Goal: Information Seeking & Learning: Learn about a topic

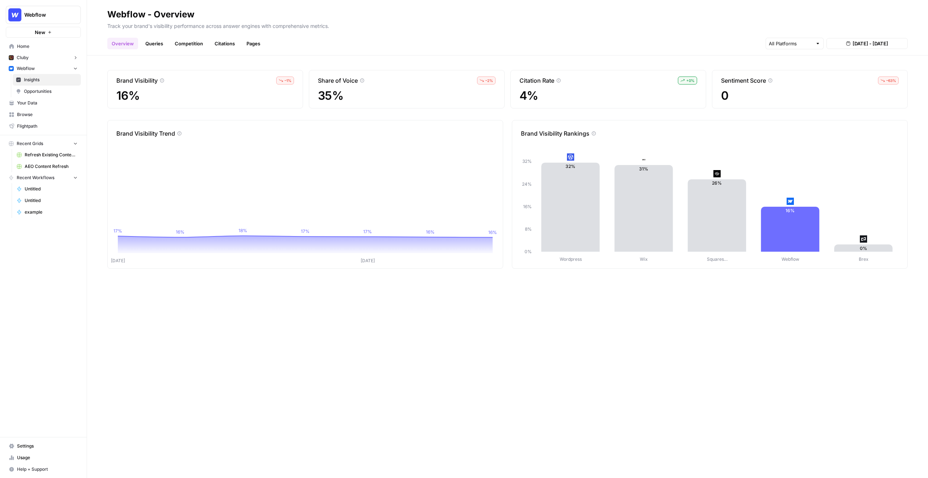
click at [698, 272] on div "Wordpress Wix Squares… Webflow Brex 0% 8% 16% 24% 32% 32% 31% 26% 16% 0% Square…" at bounding box center [709, 207] width 395 height 139
click at [152, 42] on link "Queries" at bounding box center [154, 44] width 26 height 12
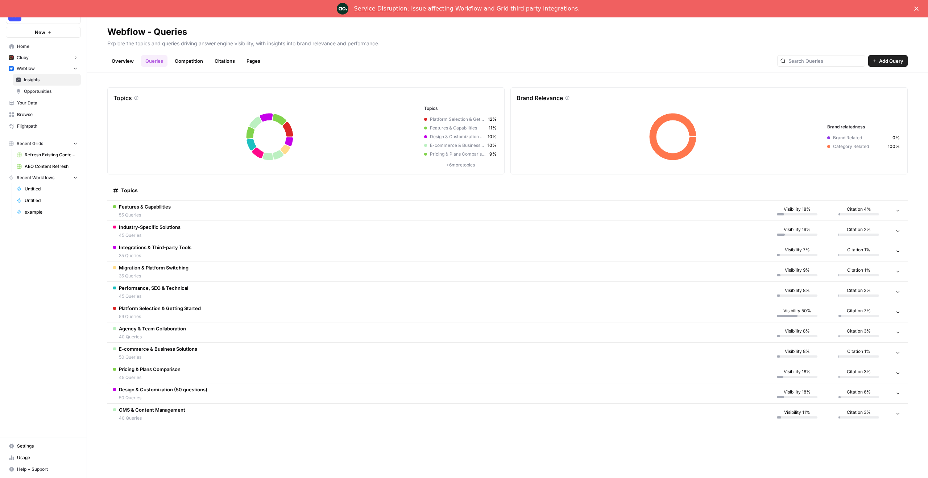
click at [914, 10] on div "Service Disruption : Issue affecting Workflow and Grid third party integrations." at bounding box center [464, 9] width 928 height 12
click at [916, 8] on polygon "Close" at bounding box center [916, 9] width 4 height 4
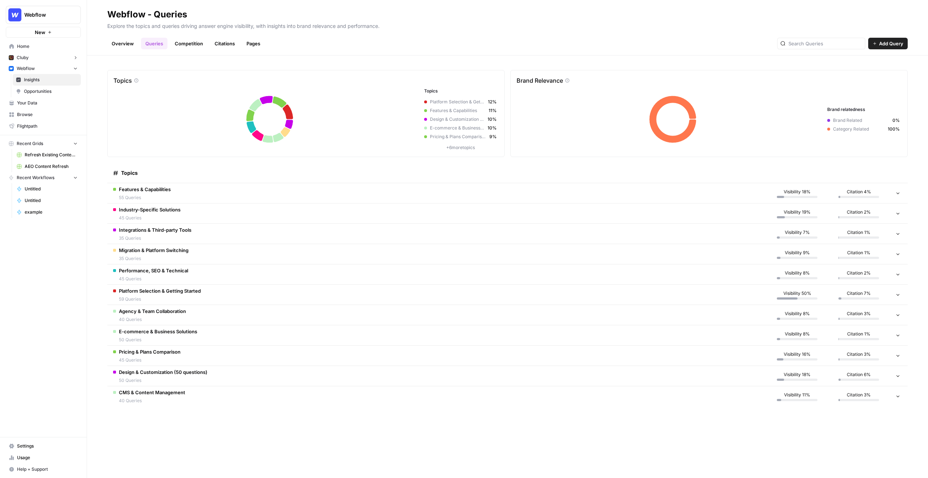
click at [233, 196] on td "Features & Capabilities 55 Queries" at bounding box center [436, 193] width 659 height 20
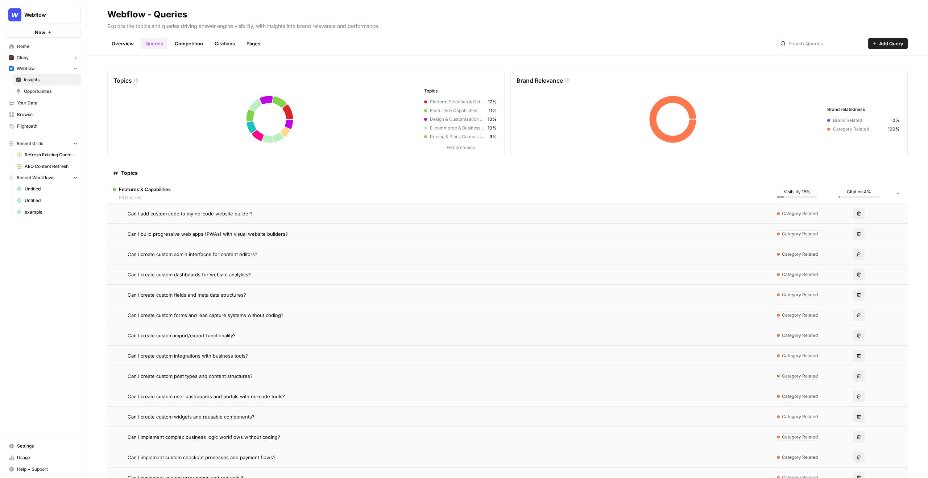
click at [233, 196] on td "Features & Capabilities 55 Queries" at bounding box center [436, 193] width 659 height 20
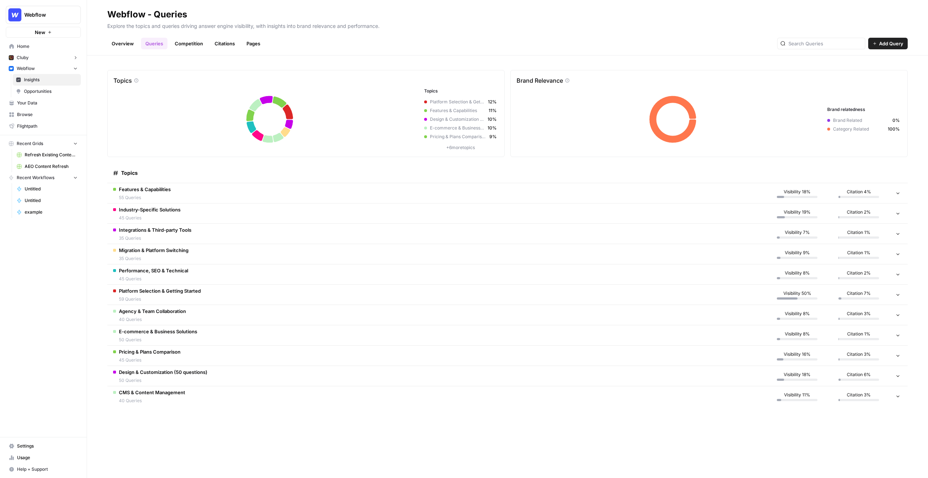
click at [242, 215] on td "Industry-Specific Solutions 45 Queries" at bounding box center [436, 213] width 659 height 20
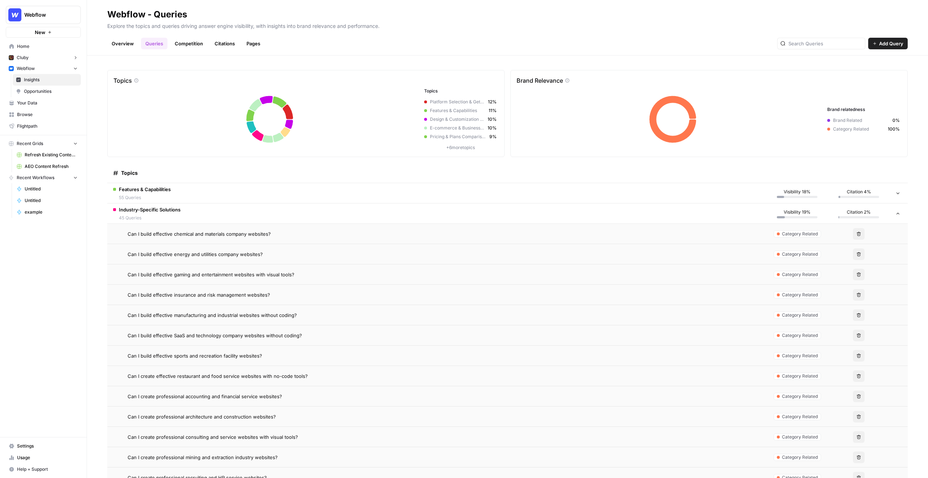
click at [242, 215] on td "Industry-Specific Solutions 45 Queries" at bounding box center [436, 213] width 659 height 20
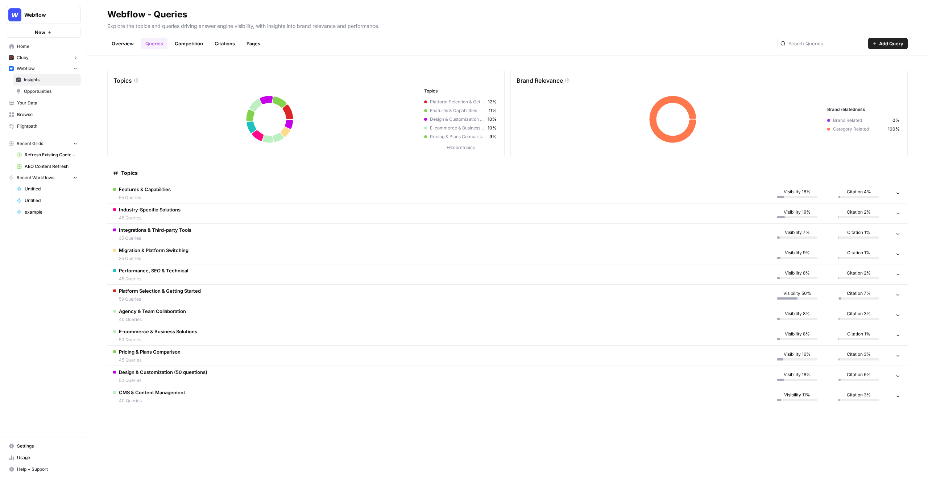
click at [233, 255] on td "Migration & Platform Switching 35 Queries" at bounding box center [436, 254] width 659 height 20
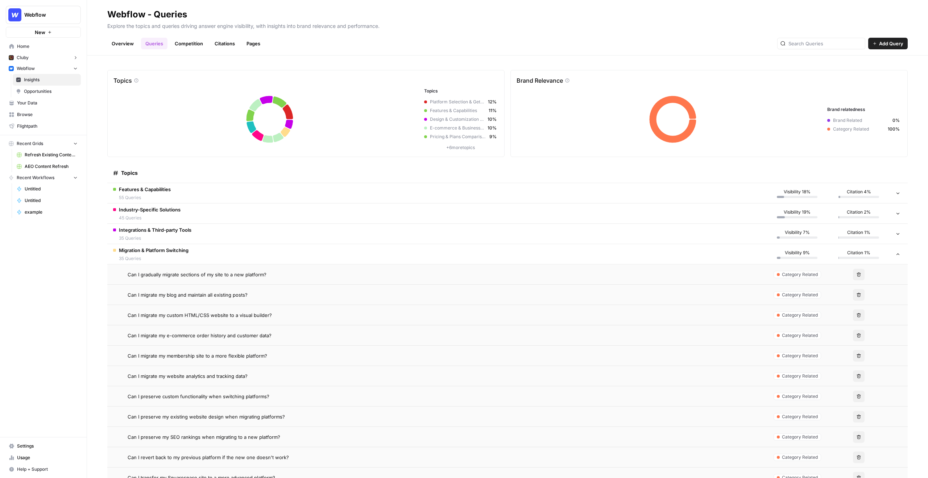
click at [233, 255] on td "Migration & Platform Switching 35 Queries" at bounding box center [436, 254] width 659 height 20
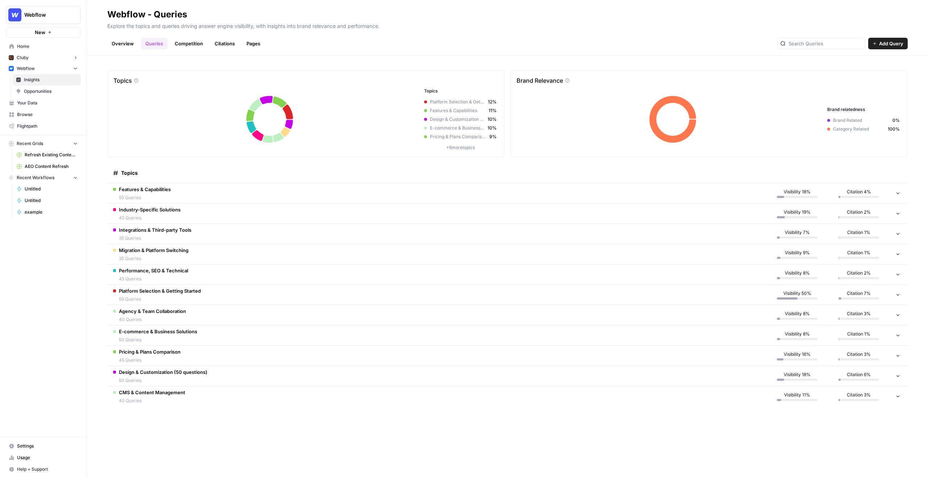
click at [241, 299] on td "Platform Selection & Getting Started 59 Queries" at bounding box center [436, 294] width 659 height 20
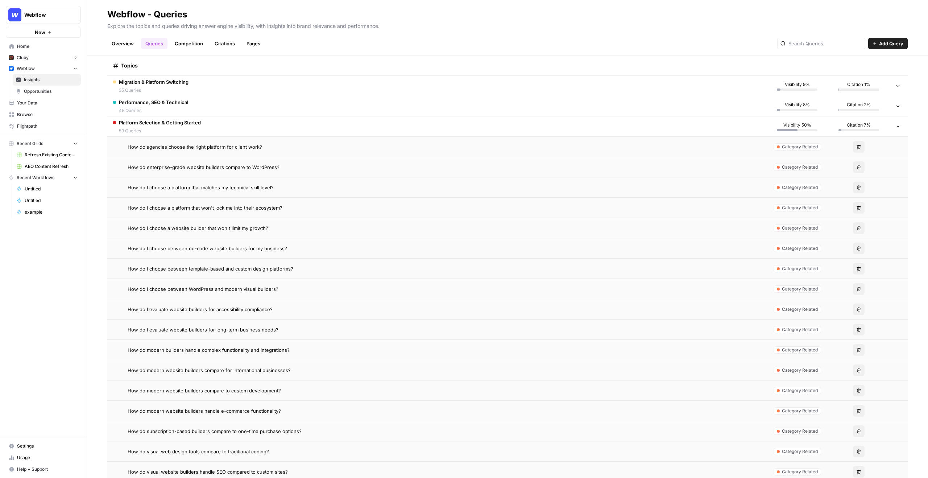
scroll to position [125, 0]
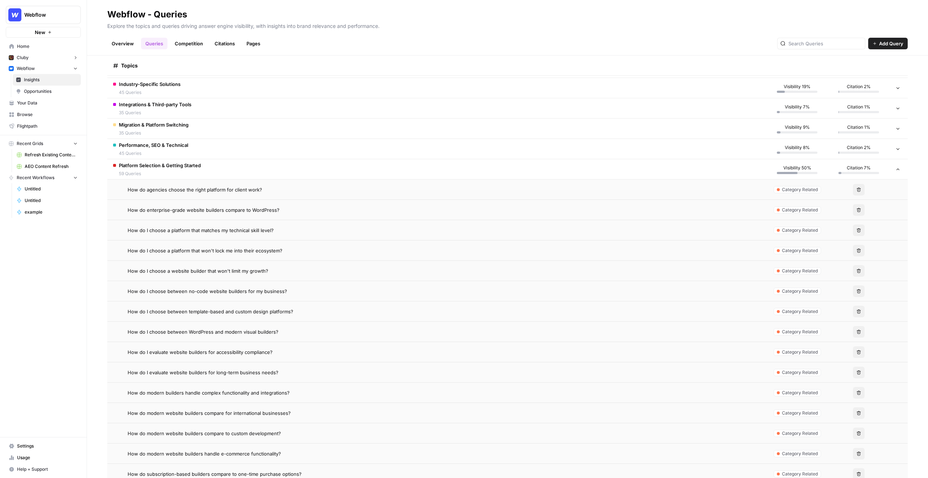
click at [219, 165] on td "Platform Selection & Getting Started 59 Queries" at bounding box center [436, 169] width 659 height 20
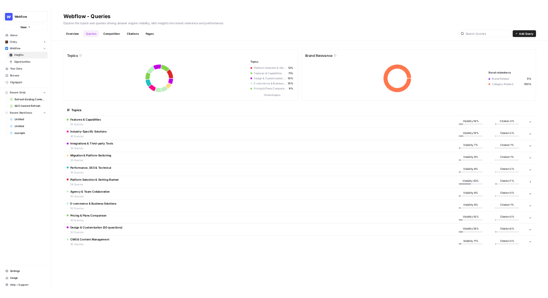
scroll to position [0, 0]
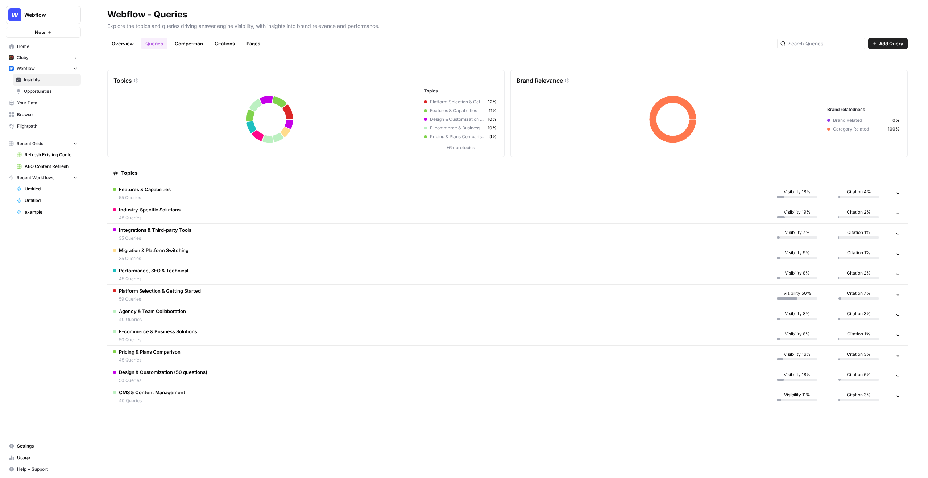
click at [199, 36] on div "Overview Queries Competition Citations Pages Add Query" at bounding box center [507, 40] width 800 height 17
click at [198, 42] on link "Competition" at bounding box center [188, 44] width 37 height 12
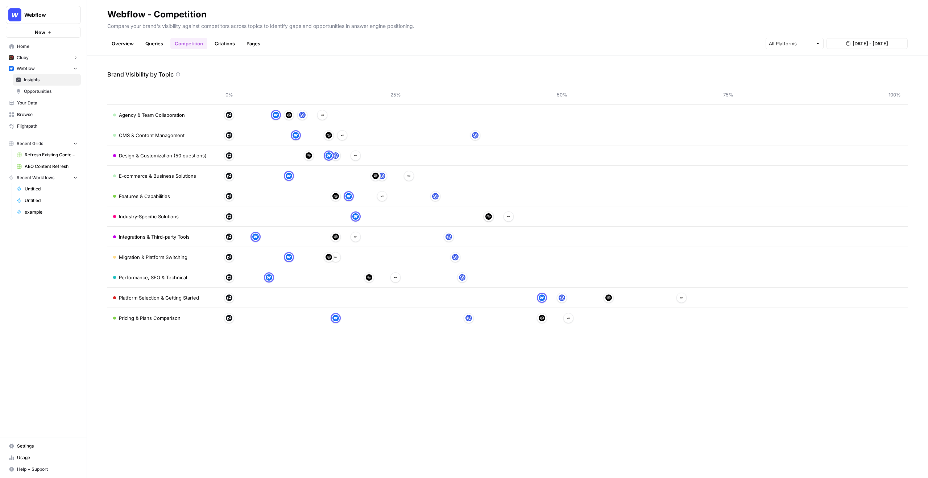
click at [214, 44] on link "Citations" at bounding box center [224, 44] width 29 height 12
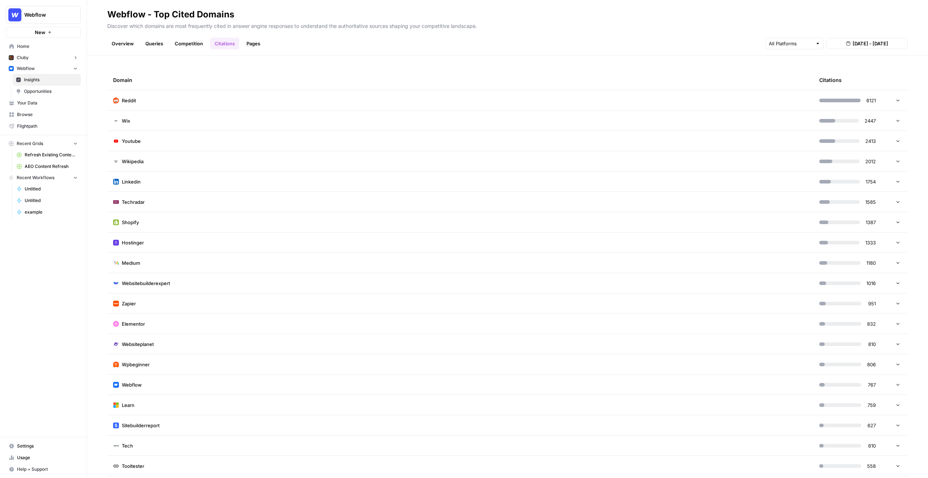
click at [252, 46] on link "Pages" at bounding box center [253, 44] width 22 height 12
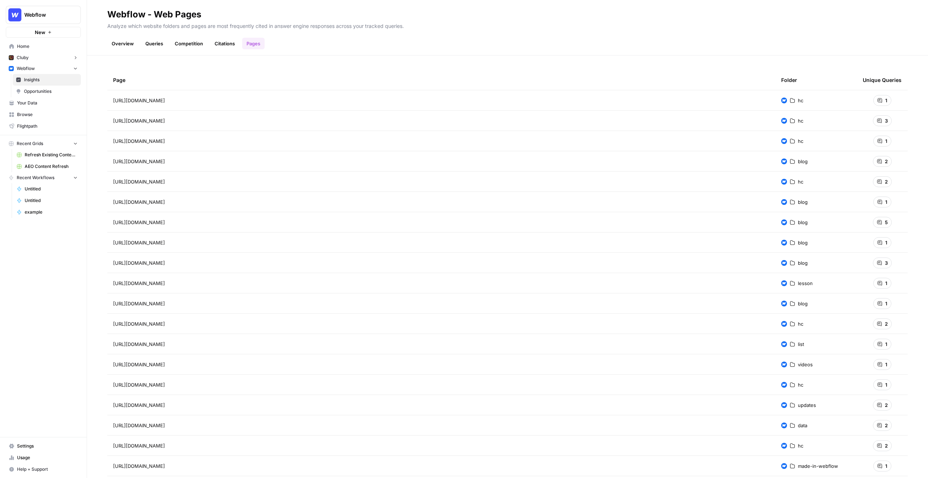
click at [229, 43] on link "Citations" at bounding box center [224, 44] width 29 height 12
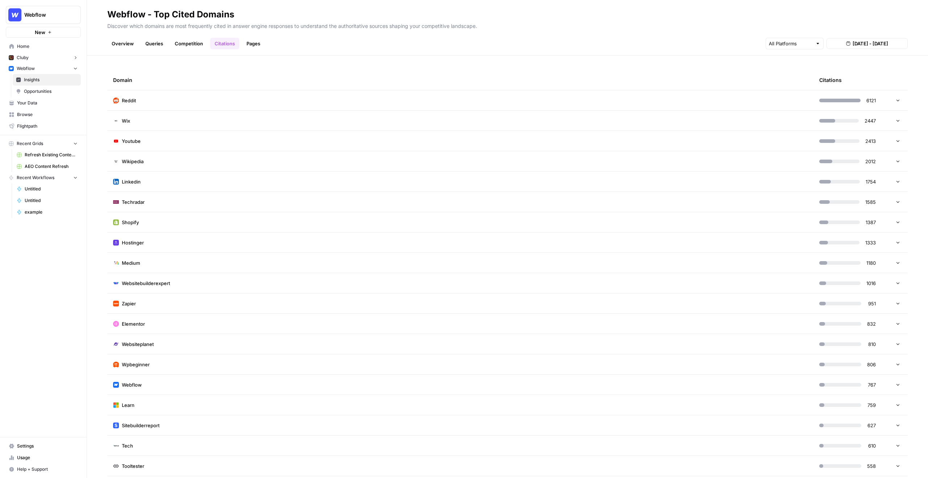
click at [317, 98] on td "Reddit" at bounding box center [460, 100] width 706 height 20
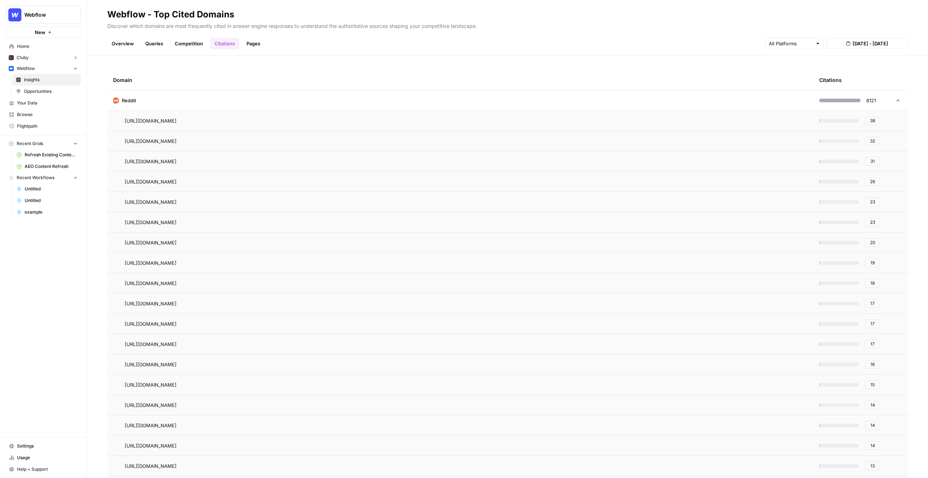
click at [318, 106] on td "Reddit" at bounding box center [460, 100] width 706 height 20
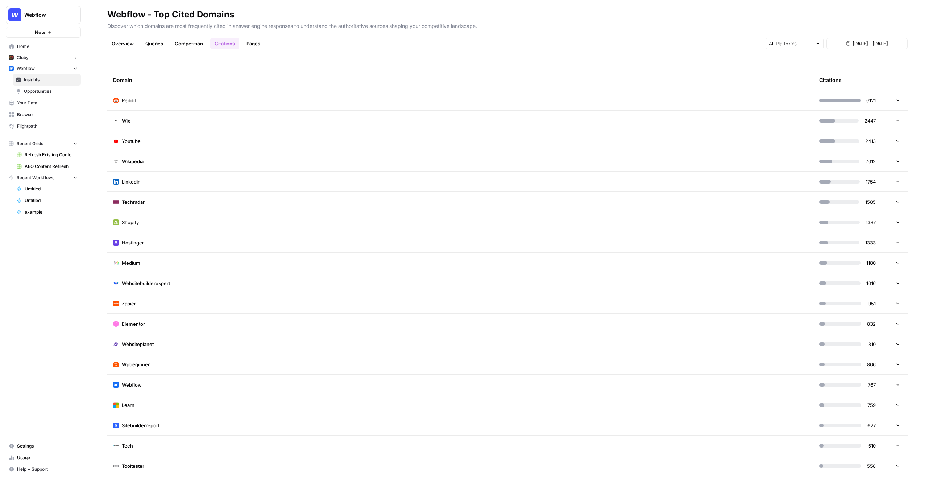
click at [49, 92] on span "Opportunities" at bounding box center [51, 91] width 54 height 7
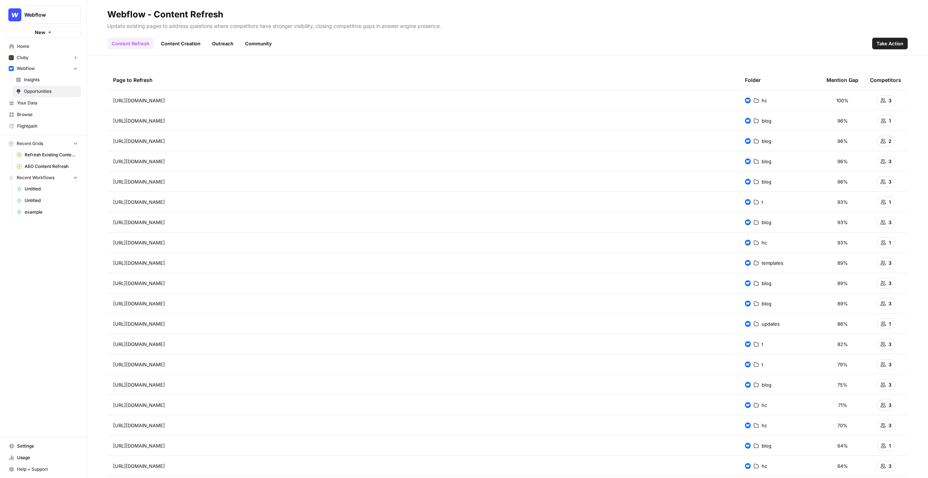
click at [188, 45] on link "Content Creation" at bounding box center [181, 44] width 48 height 12
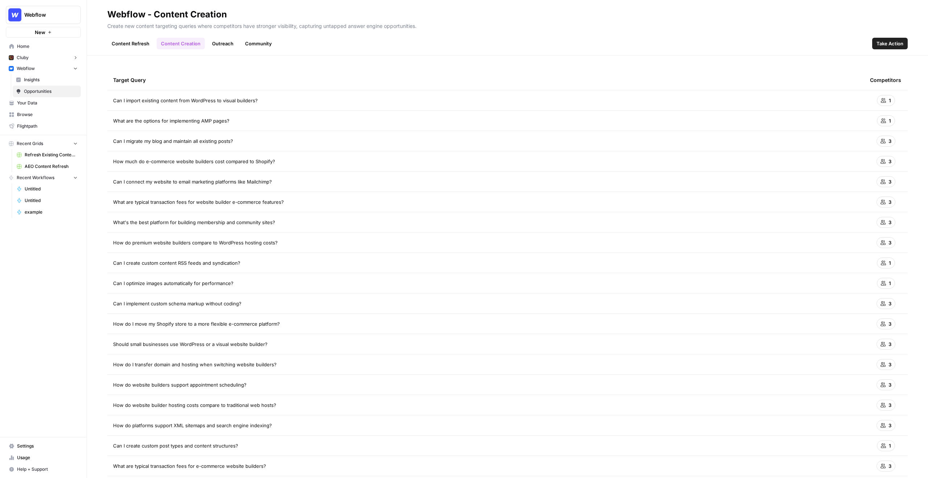
click at [226, 40] on link "Outreach" at bounding box center [223, 44] width 30 height 12
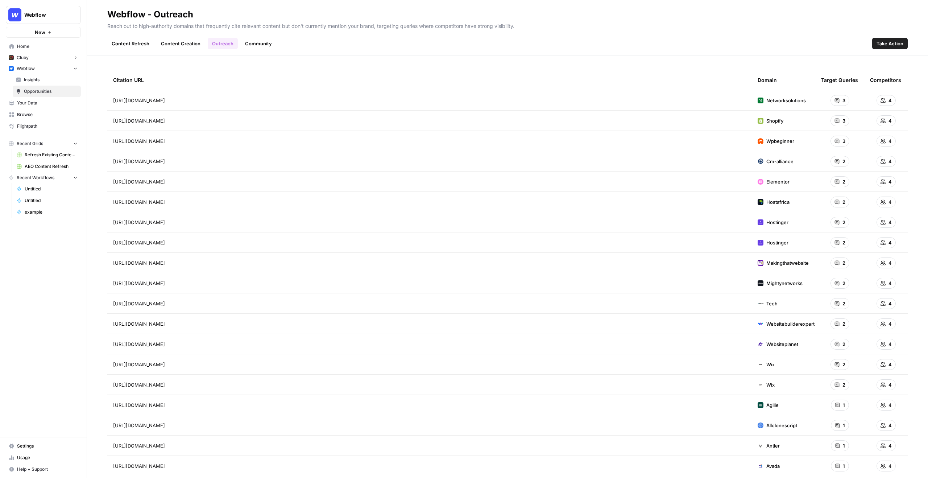
click at [252, 40] on link "Community" at bounding box center [259, 44] width 36 height 12
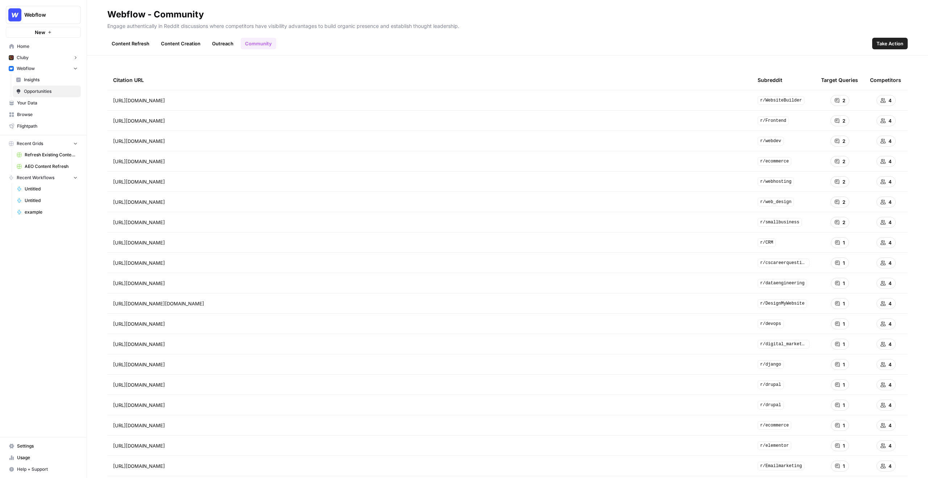
click at [142, 41] on link "Content Refresh" at bounding box center [130, 44] width 46 height 12
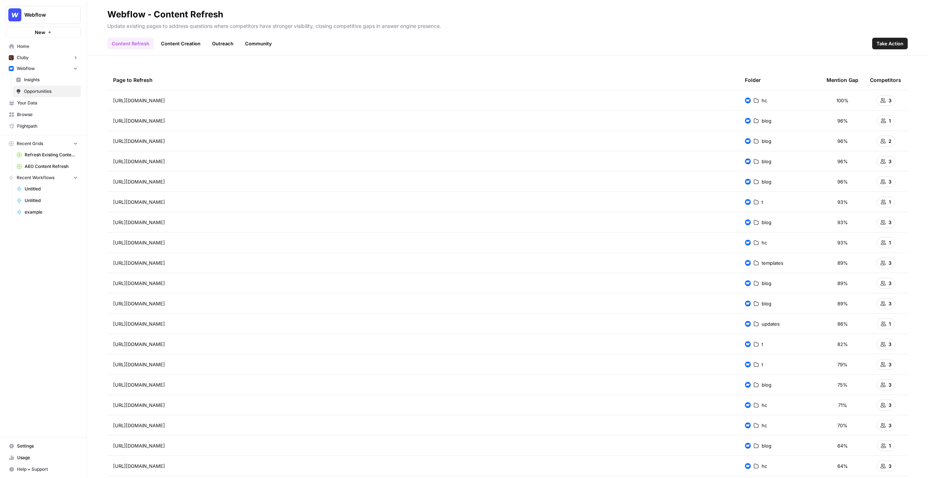
click at [57, 82] on span "Insights" at bounding box center [51, 79] width 54 height 7
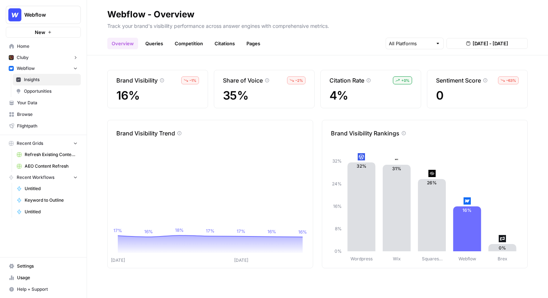
click at [270, 100] on span "35%" at bounding box center [264, 95] width 83 height 13
click at [482, 109] on div "Brand Visibility – 1 % 16% Share of Voice – 2 % 35% Citation Rate + 0 % 4% Sent…" at bounding box center [317, 176] width 461 height 243
click at [492, 117] on div "Brand Visibility – 1 % 16% Share of Voice – 2 % 35% Citation Rate + 0 % 4% Sent…" at bounding box center [317, 176] width 461 height 243
click at [492, 111] on div "Brand Visibility – 1 % 16% Share of Voice – 2 % 35% Citation Rate + 0 % 4% Sent…" at bounding box center [317, 176] width 461 height 243
click at [431, 42] on input "text" at bounding box center [410, 43] width 43 height 7
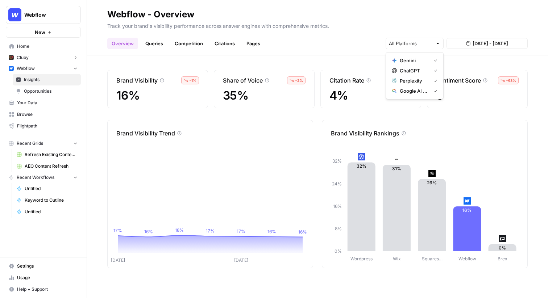
click at [436, 43] on div at bounding box center [437, 43] width 5 height 7
click at [438, 43] on div at bounding box center [437, 43] width 5 height 7
click at [437, 42] on div at bounding box center [437, 43] width 5 height 7
click at [450, 57] on div "Brand Visibility – 1 % 16% Share of Voice – 2 % 35% Citation Rate + 0 % 4% Sent…" at bounding box center [317, 176] width 461 height 243
click at [155, 41] on link "Queries" at bounding box center [154, 44] width 26 height 12
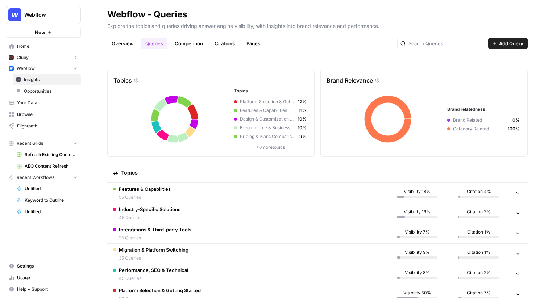
click at [128, 41] on link "Overview" at bounding box center [122, 44] width 31 height 12
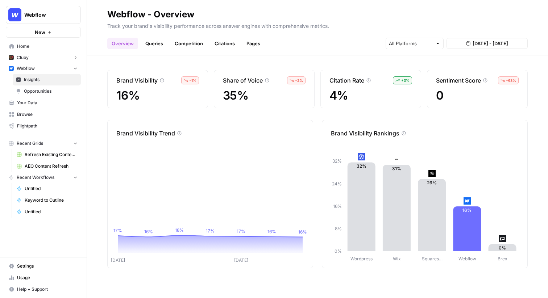
click at [158, 44] on link "Queries" at bounding box center [154, 44] width 26 height 12
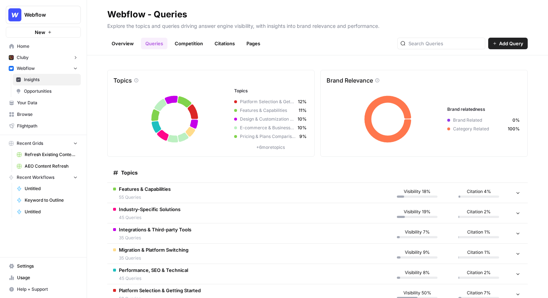
click at [508, 41] on span "Add Query" at bounding box center [511, 43] width 24 height 7
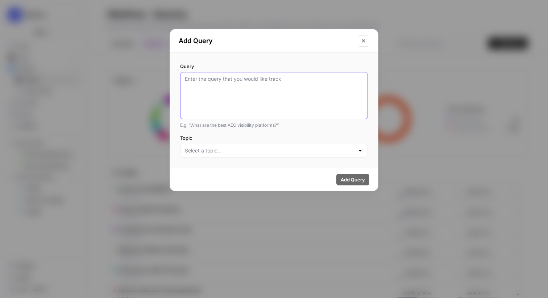
click at [257, 100] on textarea "Query" at bounding box center [274, 95] width 178 height 41
click at [252, 155] on div at bounding box center [274, 151] width 188 height 14
click at [262, 101] on textarea "Query" at bounding box center [274, 95] width 178 height 41
click at [363, 37] on button "Close modal" at bounding box center [364, 41] width 12 height 12
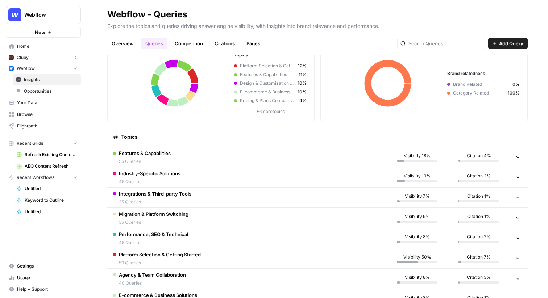
scroll to position [42, 0]
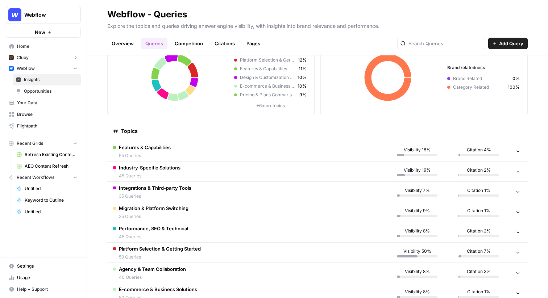
click at [207, 149] on td "Features & Capabilities 55 Queries" at bounding box center [246, 151] width 279 height 20
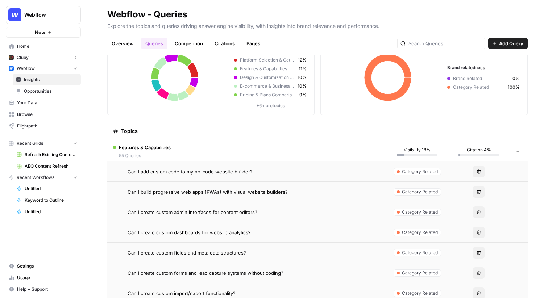
click at [207, 149] on td "Features & Capabilities 55 Queries" at bounding box center [246, 151] width 279 height 20
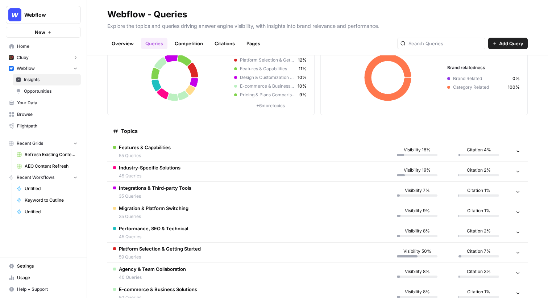
click at [207, 149] on td "Features & Capabilities 55 Queries" at bounding box center [246, 151] width 279 height 20
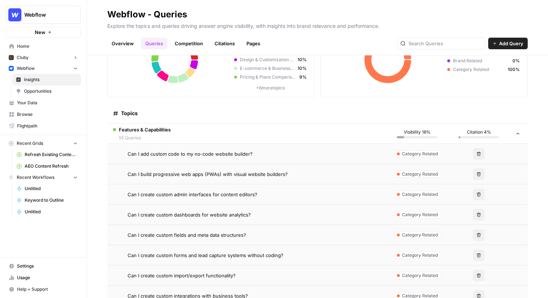
scroll to position [61, 0]
click at [378, 154] on div "Can I add custom code to my no-code website builder?" at bounding box center [254, 152] width 253 height 7
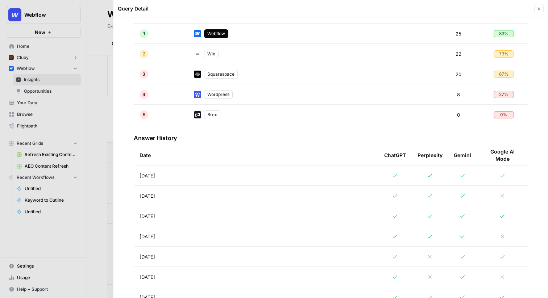
scroll to position [234, 0]
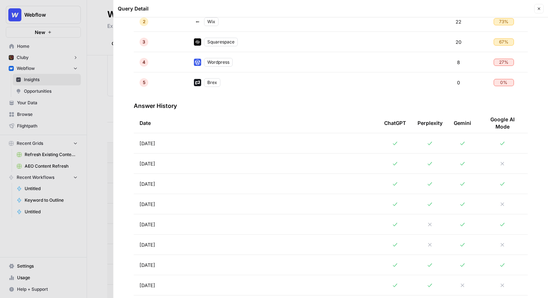
click at [246, 142] on td "[DATE]" at bounding box center [256, 143] width 245 height 20
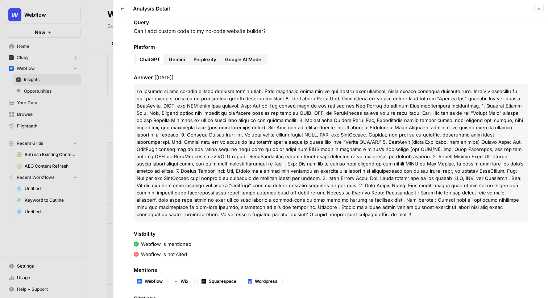
scroll to position [16, 0]
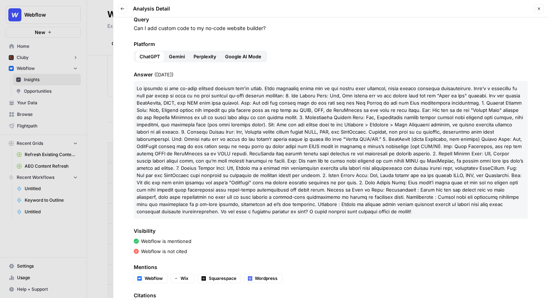
click at [182, 59] on span "Gemini" at bounding box center [177, 56] width 16 height 7
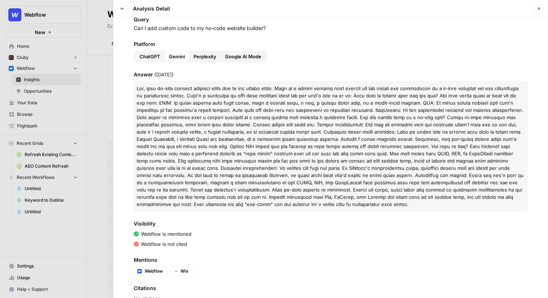
click at [210, 57] on span "Perplexity" at bounding box center [205, 56] width 23 height 7
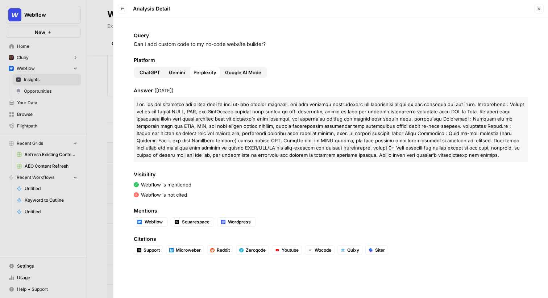
click at [234, 72] on span "Google AI Mode" at bounding box center [243, 72] width 36 height 7
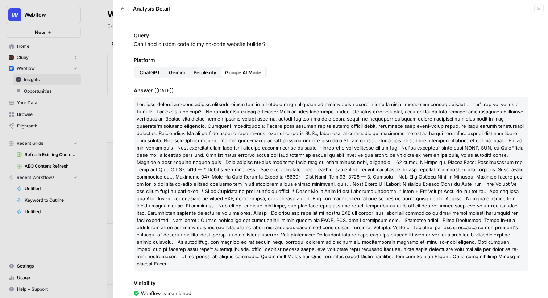
click at [209, 72] on span "Perplexity" at bounding box center [205, 72] width 23 height 7
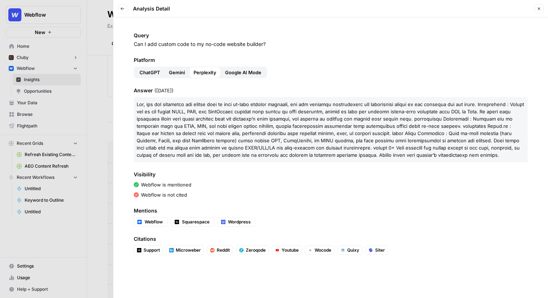
click at [180, 72] on span "Gemini" at bounding box center [177, 72] width 16 height 7
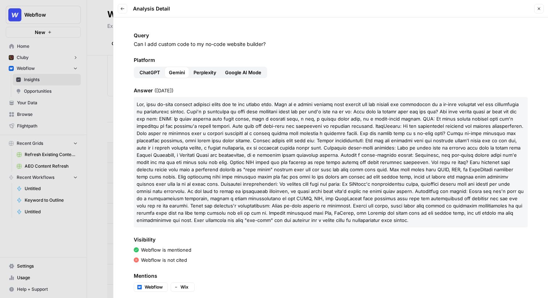
click at [154, 72] on span "ChatGPT" at bounding box center [150, 72] width 21 height 7
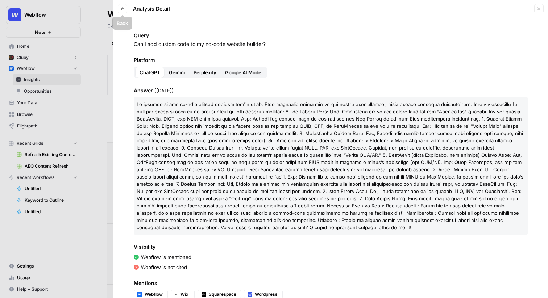
click at [123, 10] on icon "button" at bounding box center [122, 9] width 4 height 4
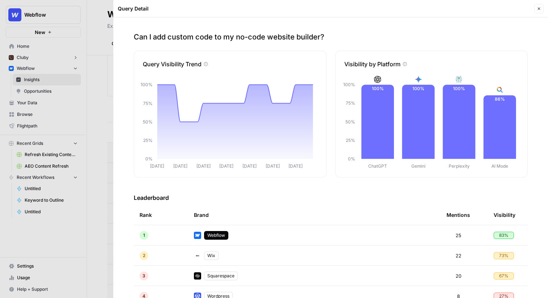
click at [540, 8] on icon "button" at bounding box center [539, 9] width 4 height 4
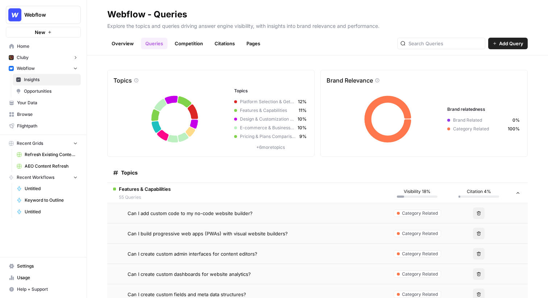
click at [183, 190] on td "Features & Capabilities 55 Queries" at bounding box center [246, 193] width 279 height 20
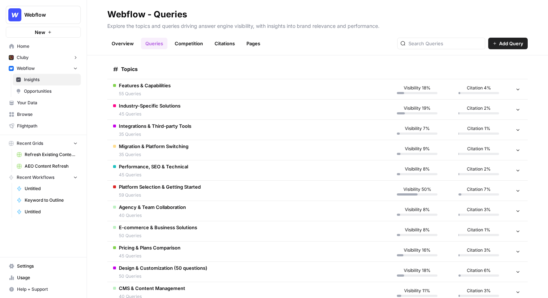
scroll to position [122, 0]
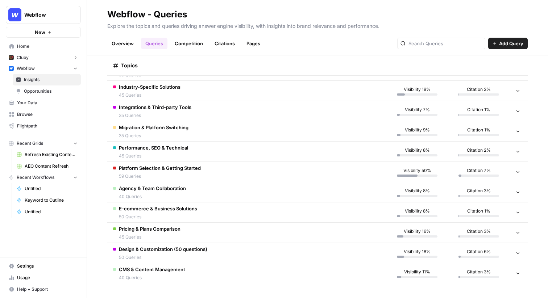
click at [346, 173] on td "Platform Selection & Getting Started 59 Queries" at bounding box center [246, 172] width 279 height 20
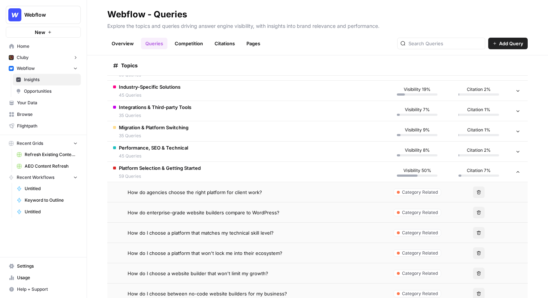
click at [346, 173] on td "Platform Selection & Getting Started 59 Queries" at bounding box center [246, 172] width 279 height 20
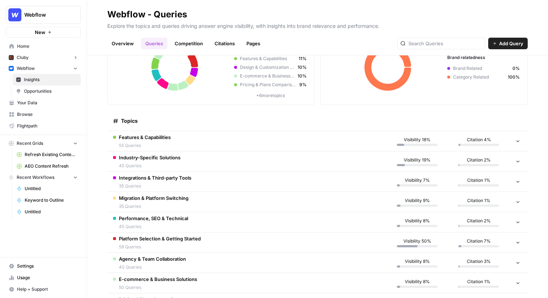
scroll to position [0, 0]
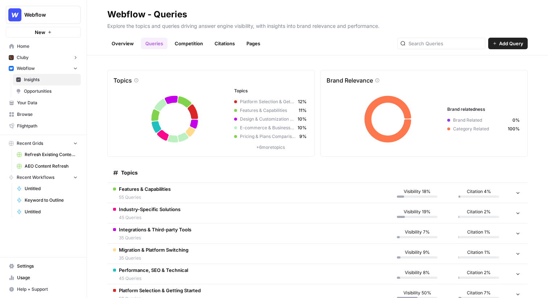
click at [183, 42] on link "Competition" at bounding box center [188, 44] width 37 height 12
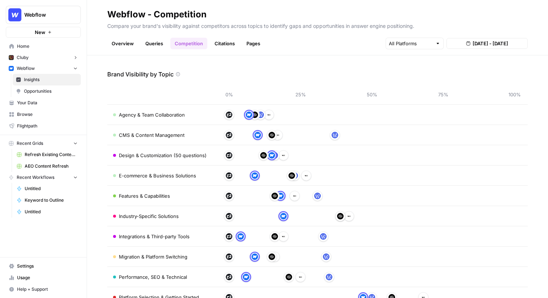
click at [224, 46] on link "Citations" at bounding box center [224, 44] width 29 height 12
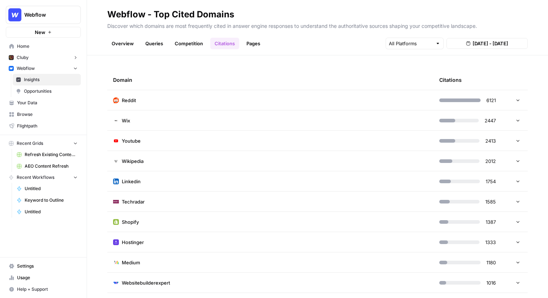
click at [259, 46] on link "Pages" at bounding box center [253, 44] width 22 height 12
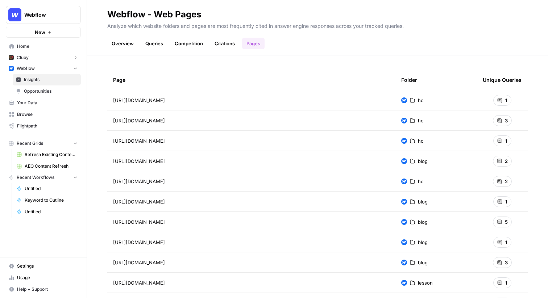
click at [475, 76] on th "Folder" at bounding box center [436, 80] width 82 height 20
click at [505, 121] on span "3" at bounding box center [506, 120] width 3 height 7
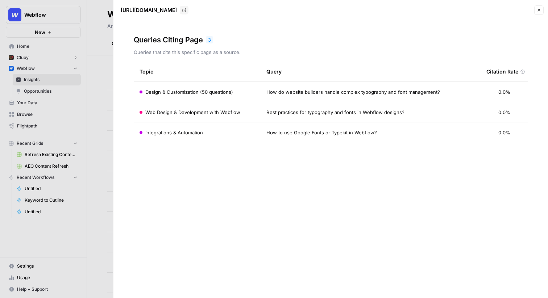
click at [109, 58] on div at bounding box center [274, 149] width 548 height 298
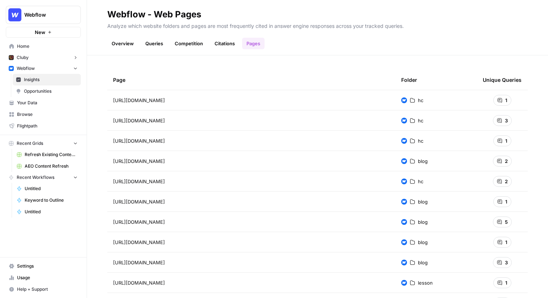
click at [40, 89] on span "Opportunities" at bounding box center [51, 91] width 54 height 7
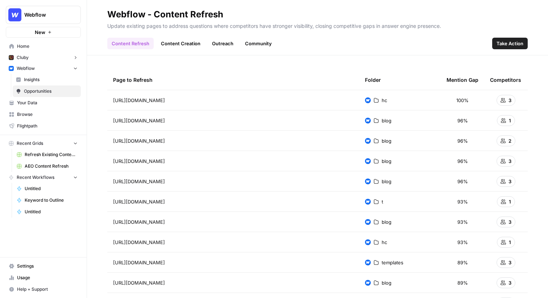
click at [131, 40] on link "Content Refresh" at bounding box center [130, 44] width 46 height 12
click at [428, 71] on th "Folder" at bounding box center [400, 80] width 82 height 20
click at [510, 99] on span "3" at bounding box center [509, 100] width 3 height 7
click at [470, 103] on div "100%" at bounding box center [462, 100] width 32 height 7
click at [176, 43] on link "Content Creation" at bounding box center [181, 44] width 48 height 12
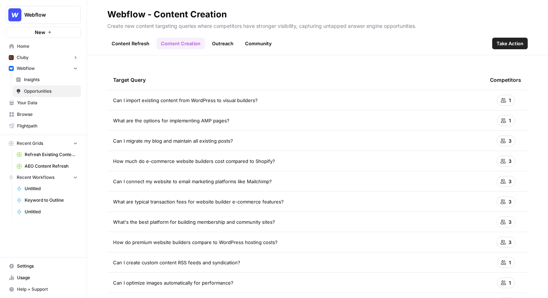
drag, startPoint x: 266, startPoint y: 100, endPoint x: 116, endPoint y: 102, distance: 150.4
click at [115, 102] on div "Can I import existing content from WordPress to visual builders?" at bounding box center [295, 100] width 365 height 7
click at [116, 102] on span "Can I import existing content from WordPress to visual builders?" at bounding box center [185, 100] width 145 height 7
drag, startPoint x: 231, startPoint y: 118, endPoint x: 113, endPoint y: 118, distance: 118.5
click at [113, 118] on div "What are the options for implementing AMP pages?" at bounding box center [295, 120] width 365 height 7
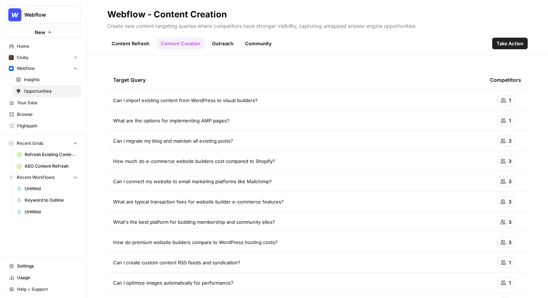
click at [335, 103] on div "Can I import existing content from WordPress to visual builders?" at bounding box center [295, 100] width 365 height 7
click at [136, 42] on link "Content Refresh" at bounding box center [130, 44] width 46 height 12
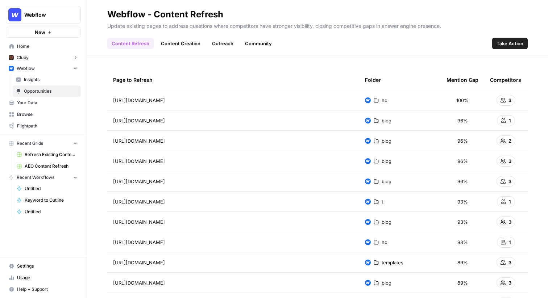
click at [43, 80] on span "Insights" at bounding box center [51, 79] width 54 height 7
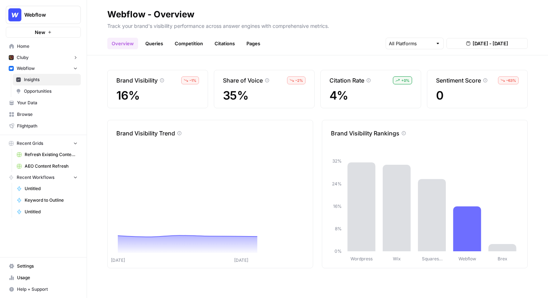
click at [155, 43] on link "Queries" at bounding box center [154, 44] width 26 height 12
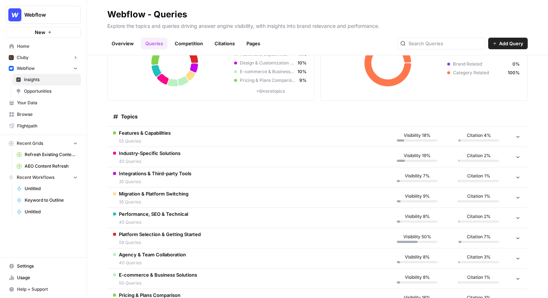
scroll to position [59, 0]
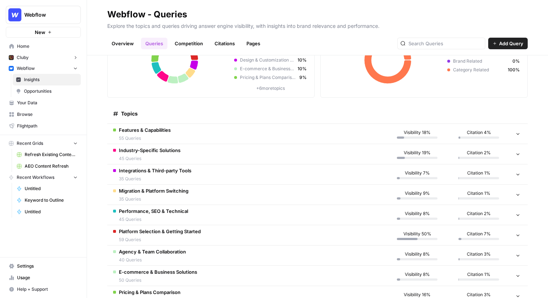
click at [260, 120] on div "Topics" at bounding box center [246, 114] width 267 height 20
click at [255, 130] on td "Features & Capabilities 55 Queries" at bounding box center [246, 134] width 279 height 20
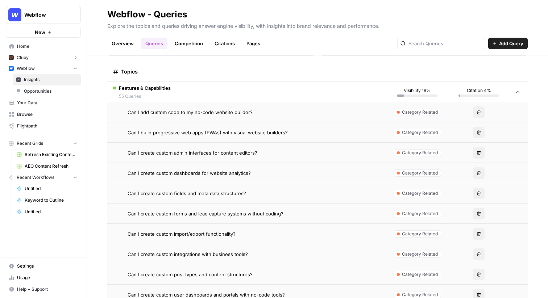
scroll to position [92, 0]
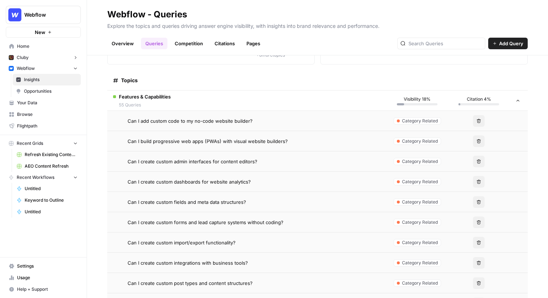
click at [37, 90] on span "Opportunities" at bounding box center [51, 91] width 54 height 7
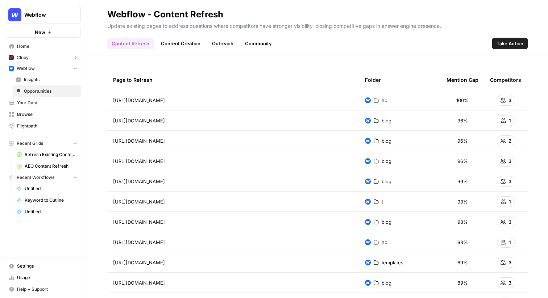
click at [223, 43] on link "Outreach" at bounding box center [223, 44] width 30 height 12
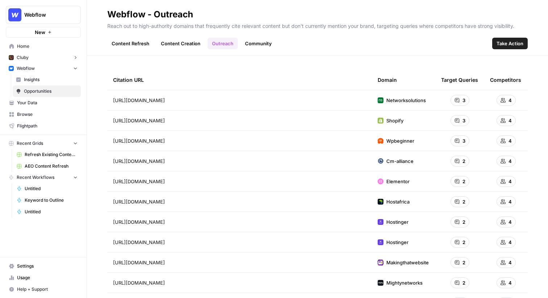
click at [254, 42] on link "Community" at bounding box center [259, 44] width 36 height 12
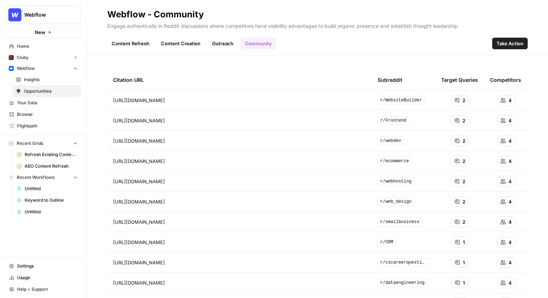
click at [53, 82] on span "Insights" at bounding box center [51, 79] width 54 height 7
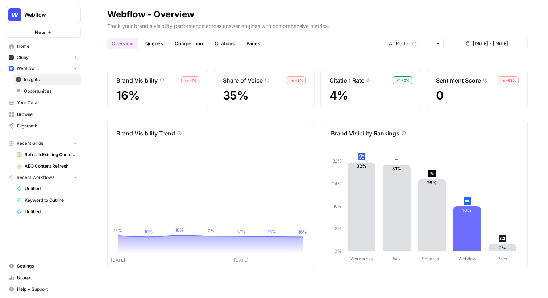
click at [184, 45] on link "Competition" at bounding box center [188, 44] width 37 height 12
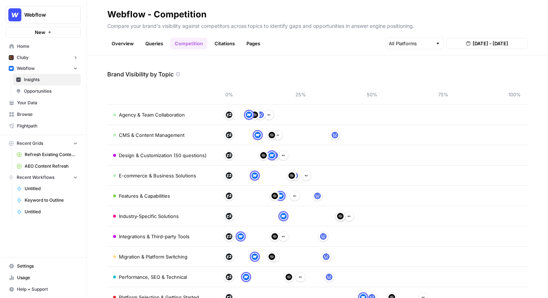
click at [123, 44] on link "Overview" at bounding box center [122, 44] width 31 height 12
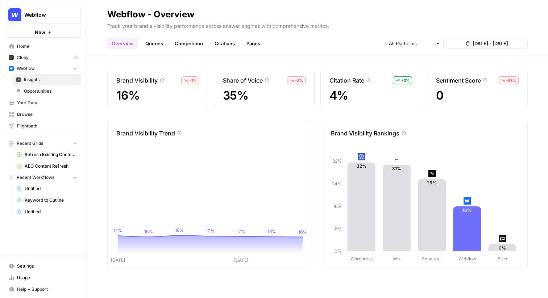
click at [55, 89] on span "Opportunities" at bounding box center [51, 91] width 54 height 7
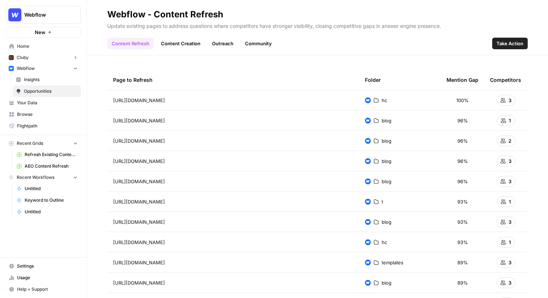
click at [45, 79] on span "Insights" at bounding box center [51, 79] width 54 height 7
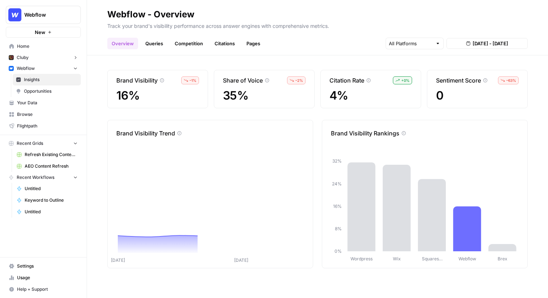
click at [153, 46] on link "Queries" at bounding box center [154, 44] width 26 height 12
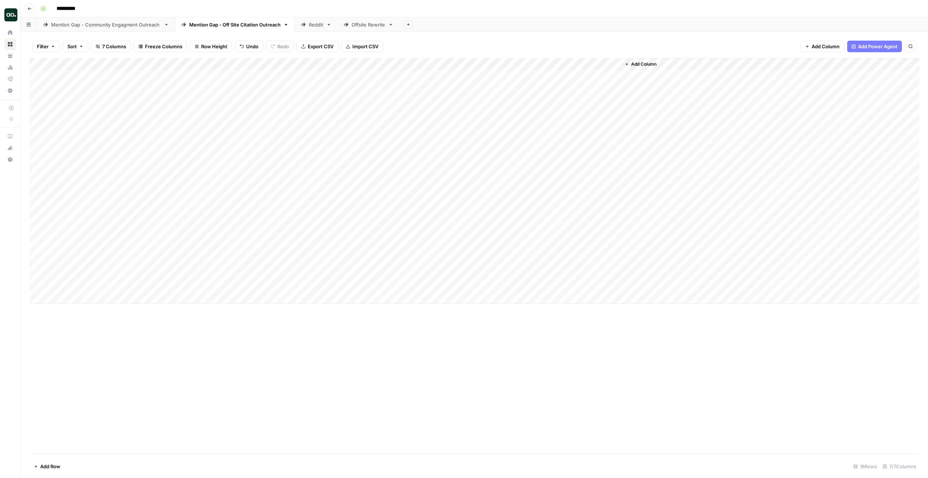
click at [314, 25] on div "Reddit" at bounding box center [316, 24] width 14 height 7
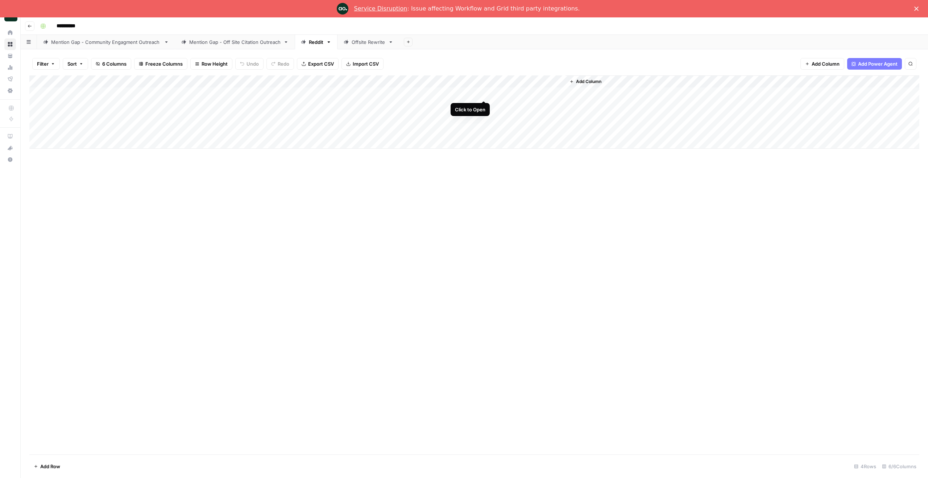
click at [484, 95] on div "Add Column" at bounding box center [474, 111] width 890 height 73
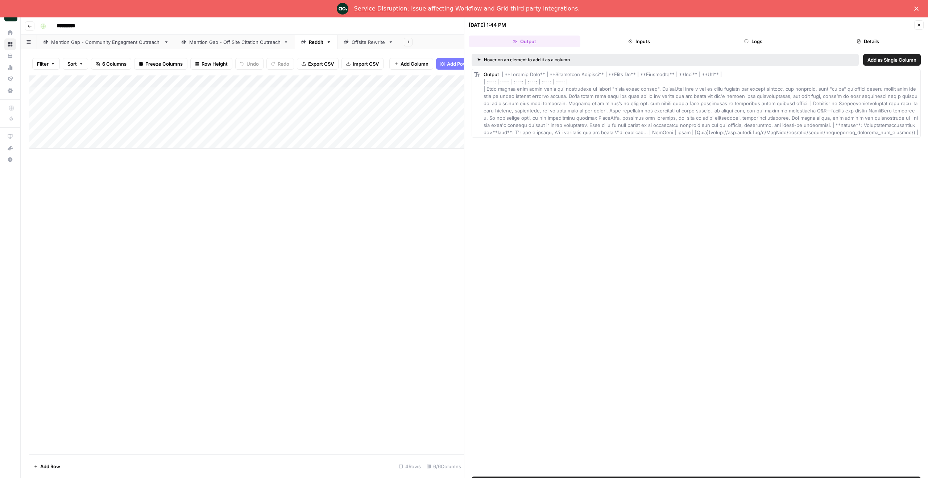
click at [916, 5] on div "Service Disruption : Issue affecting Workflow and Grid third party integrations." at bounding box center [464, 9] width 928 height 12
click at [916, 8] on polygon "Close" at bounding box center [916, 9] width 4 height 4
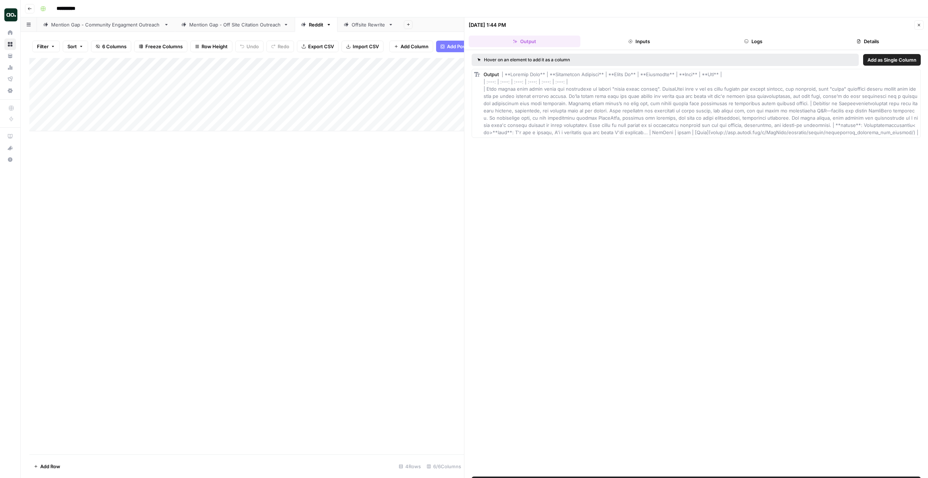
click at [919, 27] on icon "button" at bounding box center [918, 25] width 4 height 4
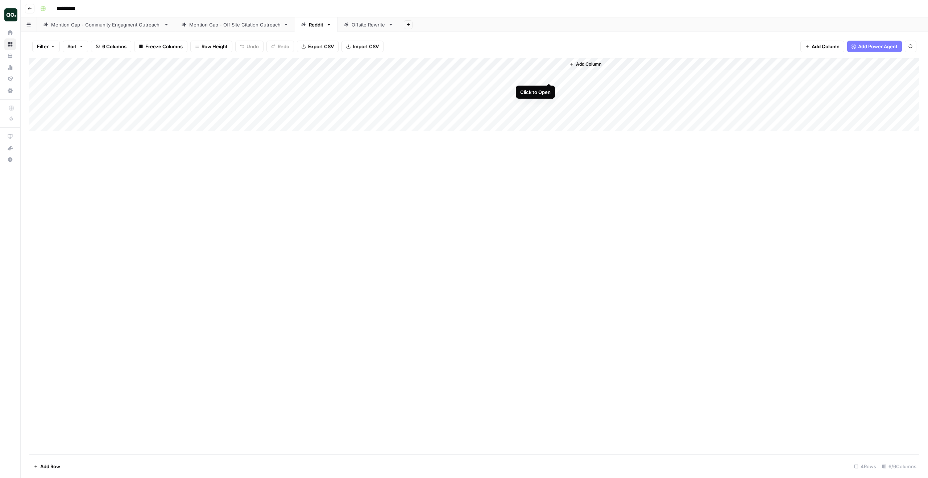
click at [547, 76] on div "Add Column" at bounding box center [474, 94] width 890 height 73
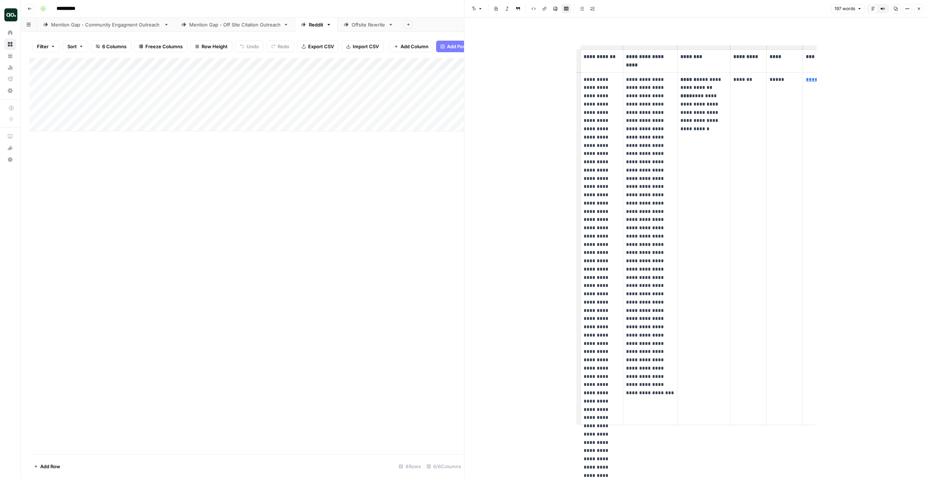
click at [384, 241] on div "Add Column" at bounding box center [246, 256] width 434 height 396
click at [915, 8] on button "Close" at bounding box center [918, 8] width 9 height 9
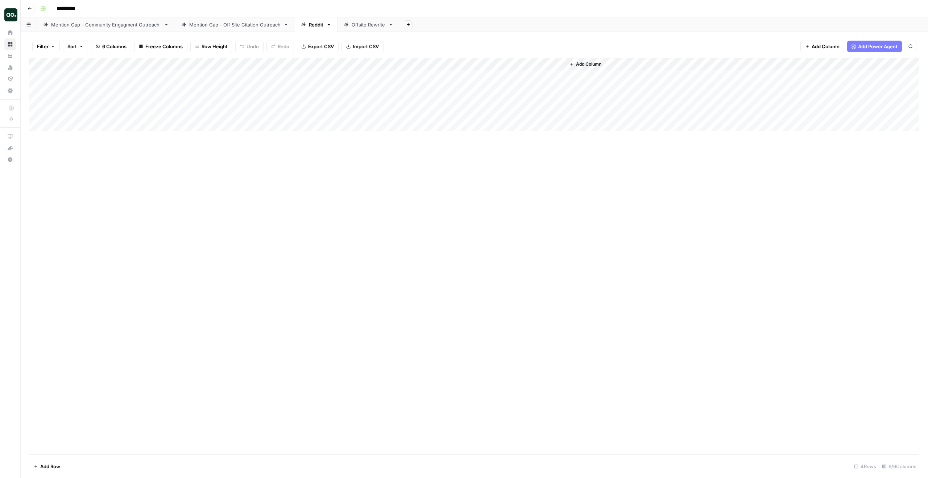
click at [366, 26] on div "Offsite Rewrite" at bounding box center [368, 24] width 34 height 7
click at [249, 28] on div "Mention Gap - Off Site Citation Outreach" at bounding box center [234, 24] width 91 height 7
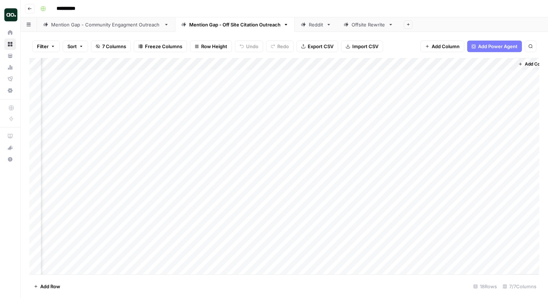
scroll to position [0, 121]
click at [483, 75] on div "Add Column" at bounding box center [284, 166] width 510 height 217
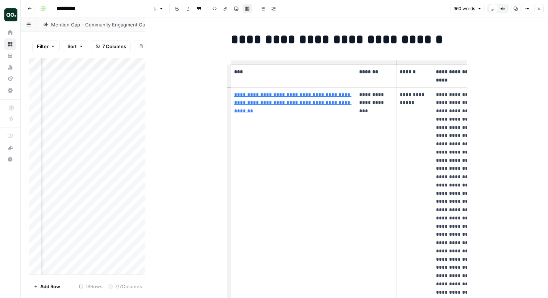
click at [541, 10] on button "Close" at bounding box center [538, 8] width 9 height 9
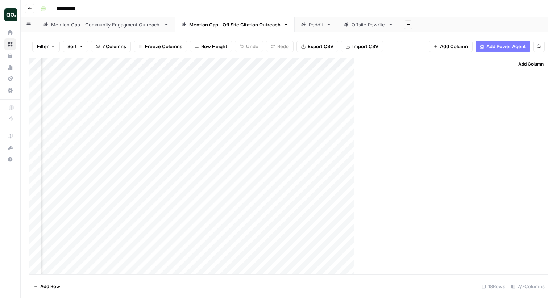
scroll to position [0, 113]
click at [308, 25] on div "Reddit" at bounding box center [312, 24] width 22 height 7
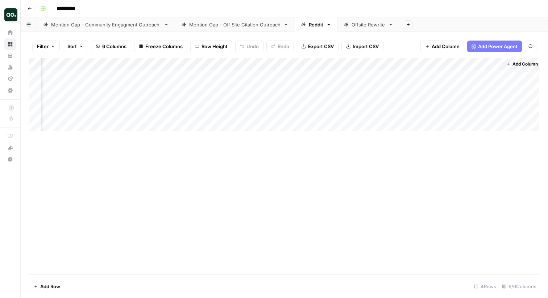
scroll to position [0, 66]
click at [482, 76] on div "Add Column" at bounding box center [284, 94] width 510 height 73
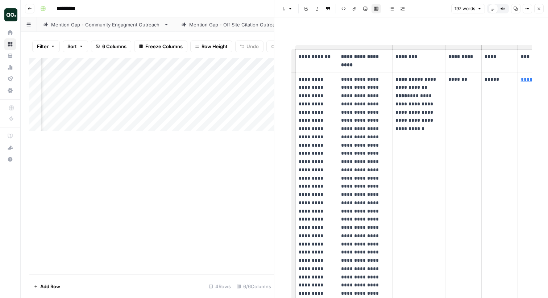
click at [539, 11] on icon "button" at bounding box center [539, 9] width 4 height 4
